Goal: Ask a question

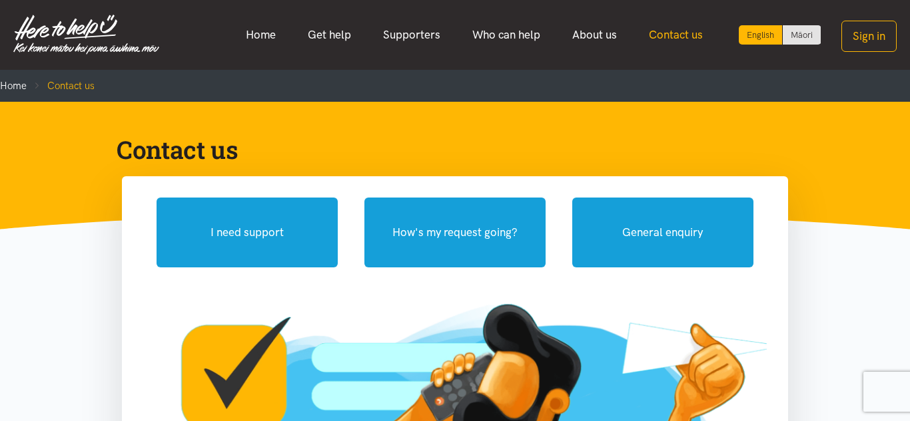
click at [691, 43] on link "Contact us" at bounding box center [676, 35] width 86 height 29
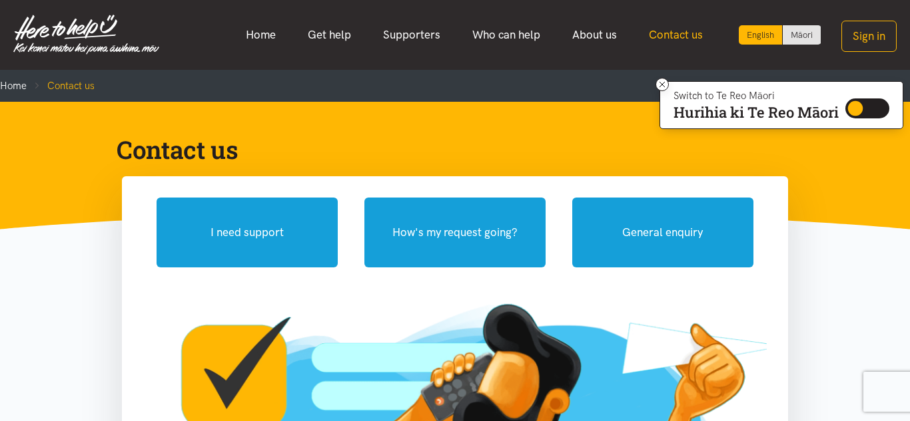
click at [684, 22] on link "Contact us" at bounding box center [676, 35] width 86 height 29
click at [684, 33] on link "Contact us" at bounding box center [676, 35] width 86 height 29
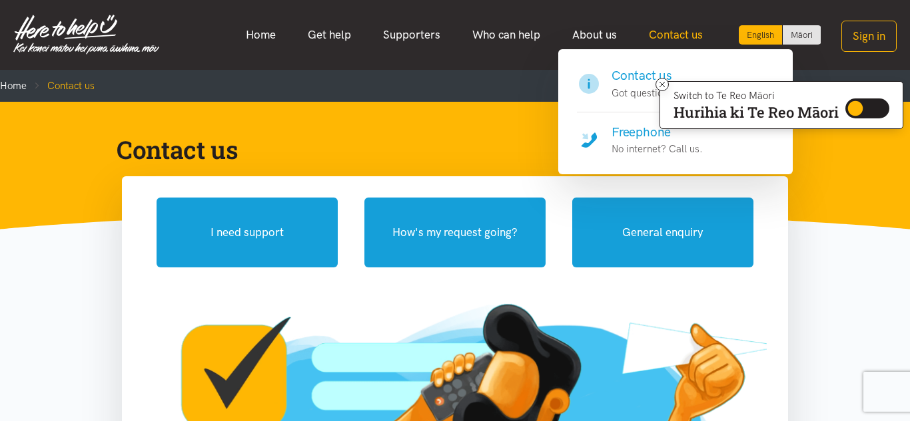
click at [671, 43] on link "Contact us" at bounding box center [676, 35] width 86 height 29
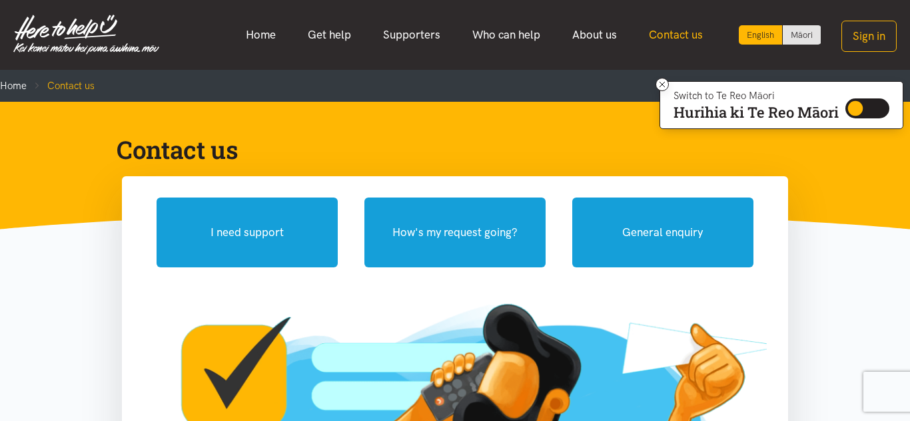
click at [659, 35] on link "Contact us" at bounding box center [676, 35] width 86 height 29
click at [646, 51] on div "English Māori Home Get help Supporters Who can help About us" at bounding box center [455, 34] width 910 height 43
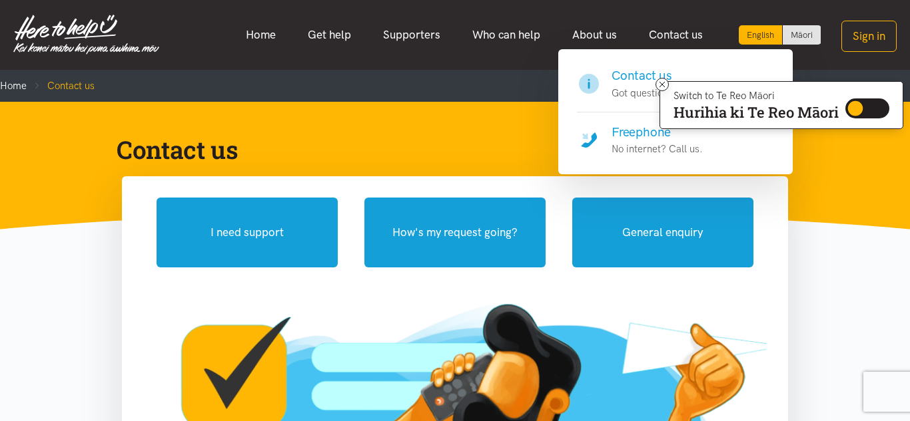
click at [625, 89] on p "Got questions?" at bounding box center [644, 93] width 67 height 16
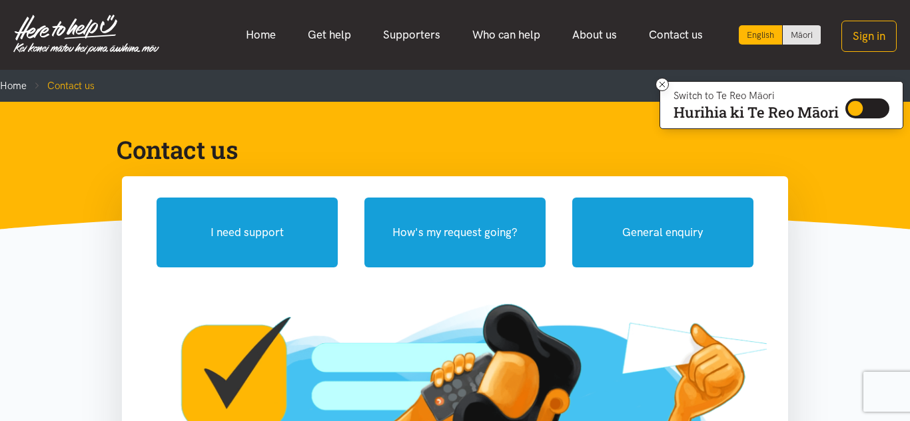
click at [625, 89] on ol "Home Contact us" at bounding box center [455, 86] width 910 height 32
